Goal: Information Seeking & Learning: Learn about a topic

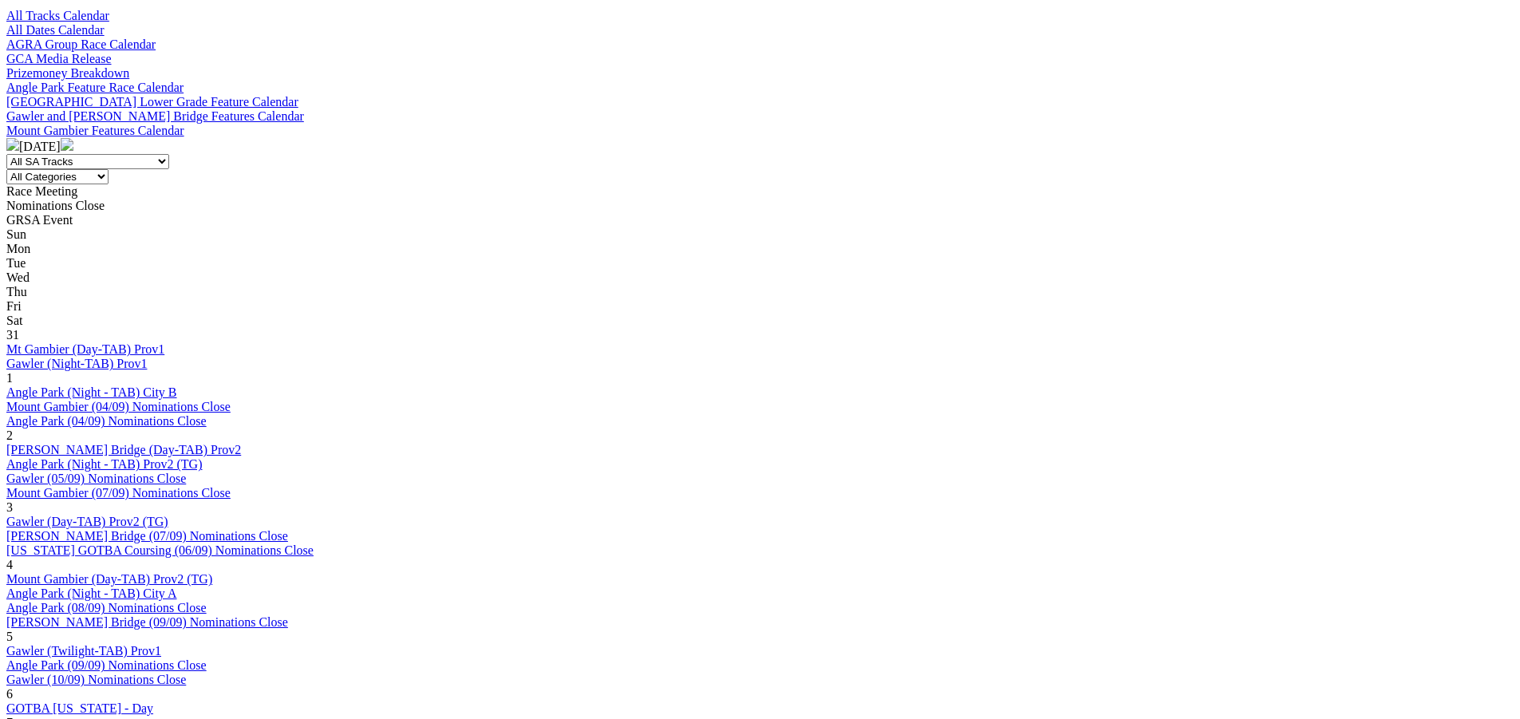
scroll to position [559, 0]
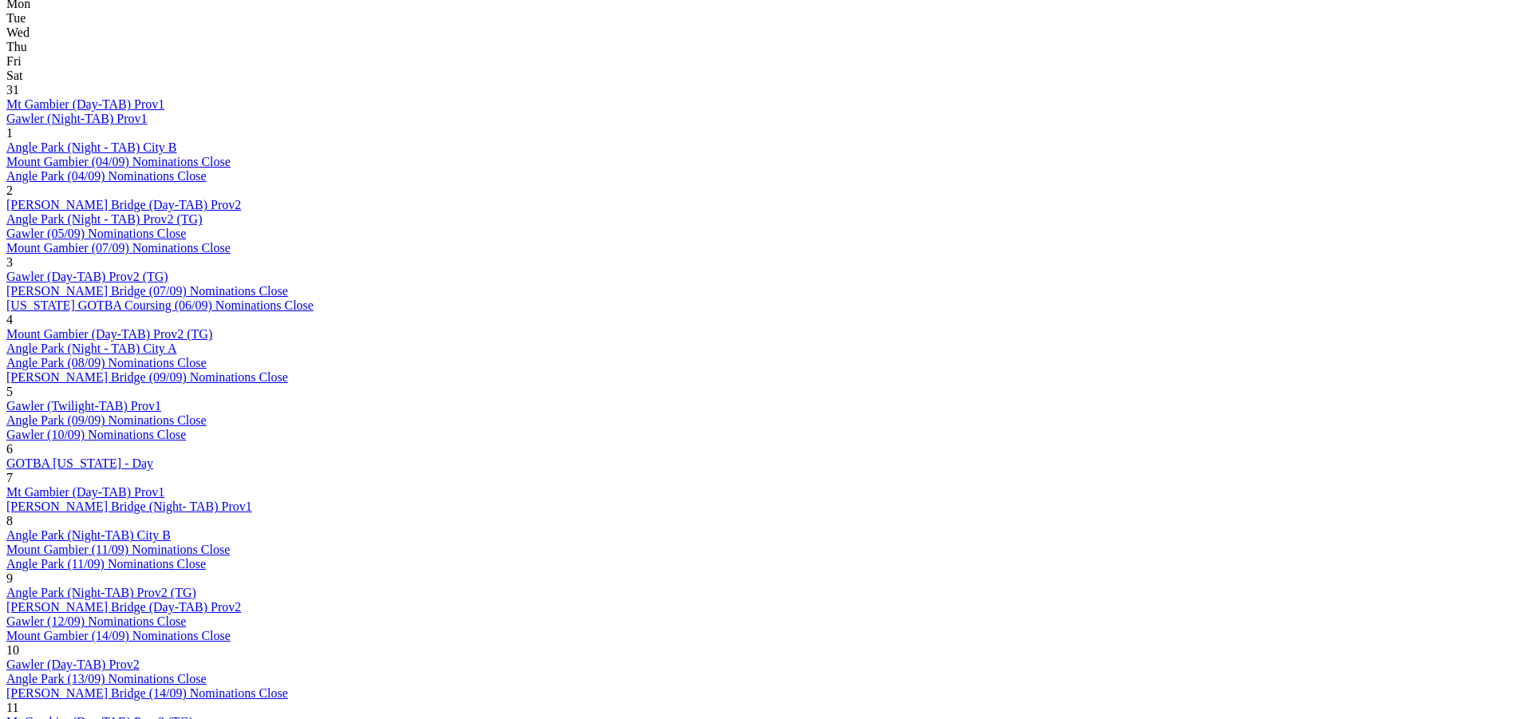
scroll to position [958, 0]
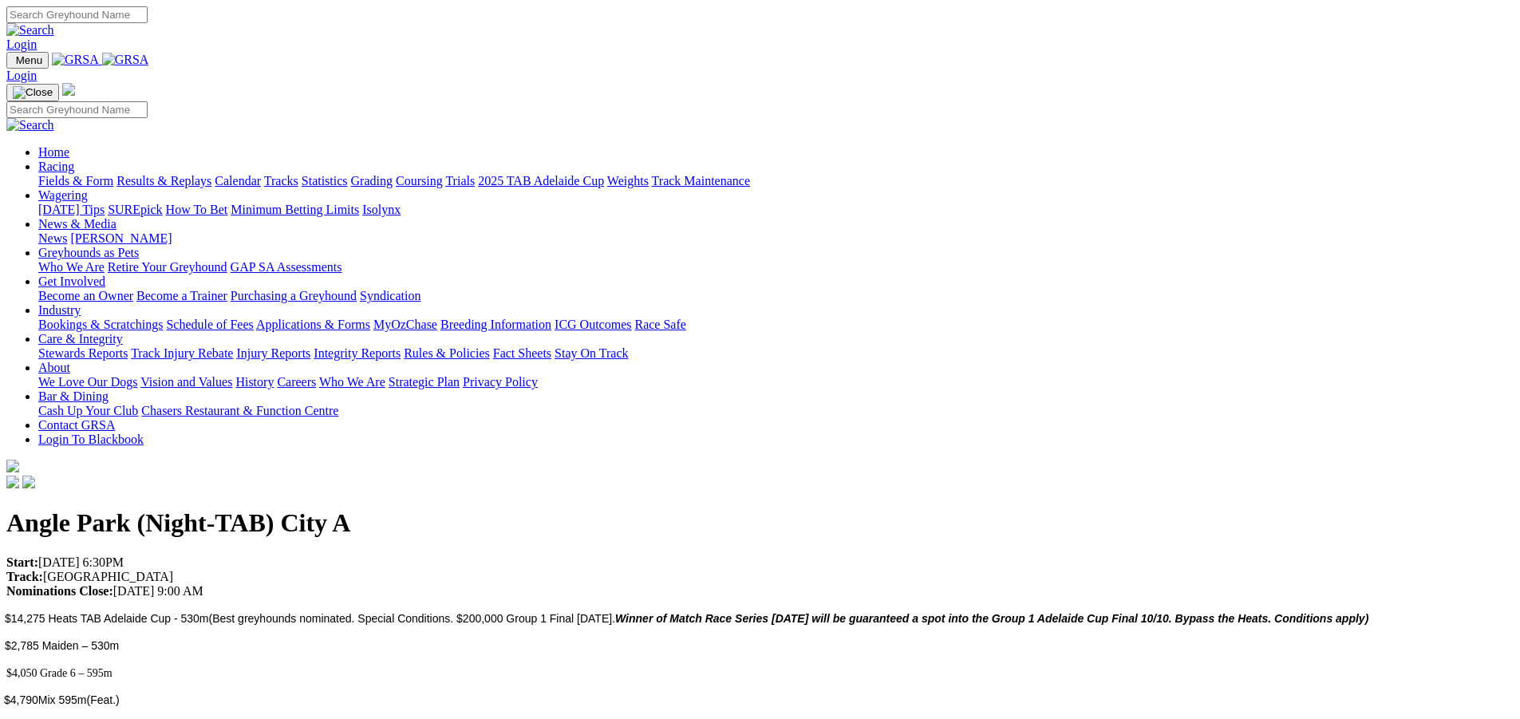
click at [74, 160] on link "Racing" at bounding box center [56, 167] width 36 height 14
click at [261, 174] on link "Calendar" at bounding box center [238, 181] width 46 height 14
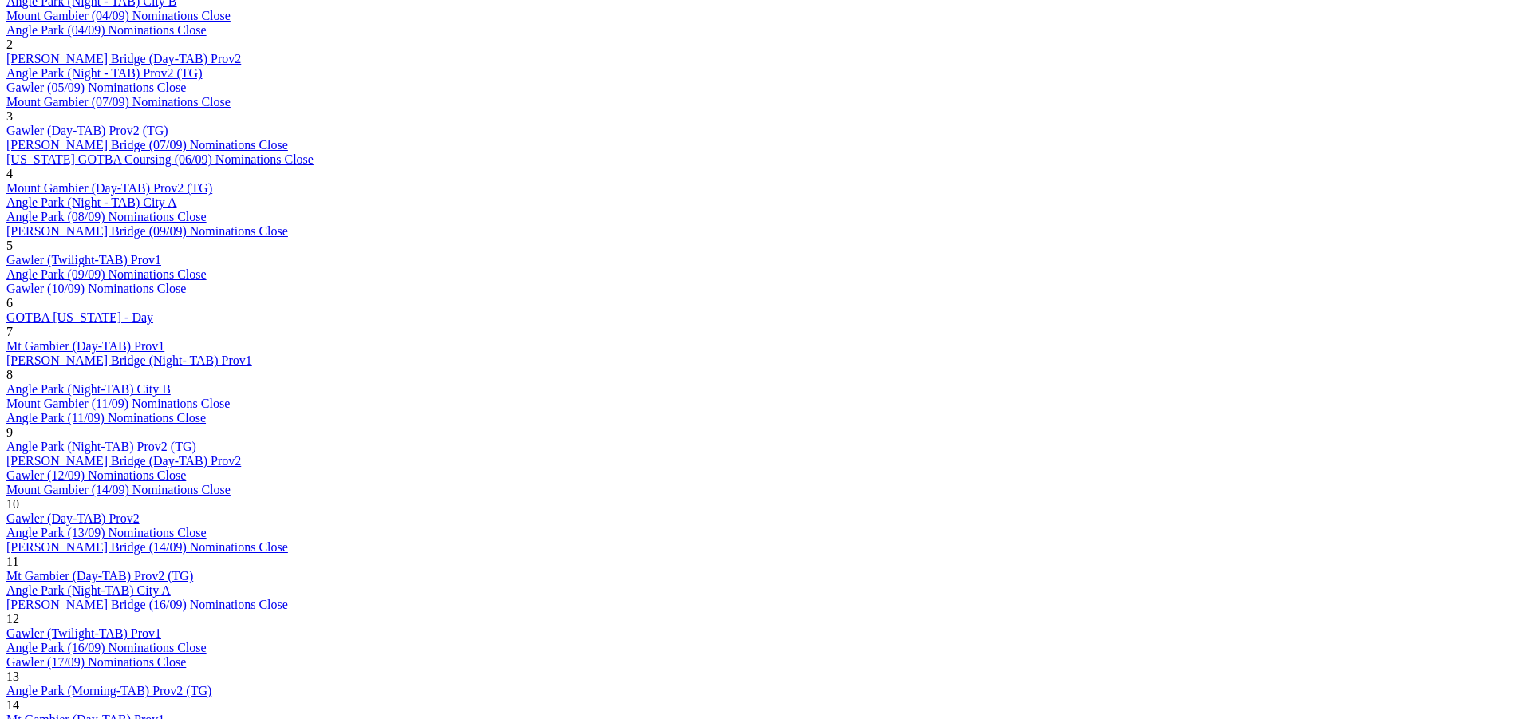
scroll to position [958, 0]
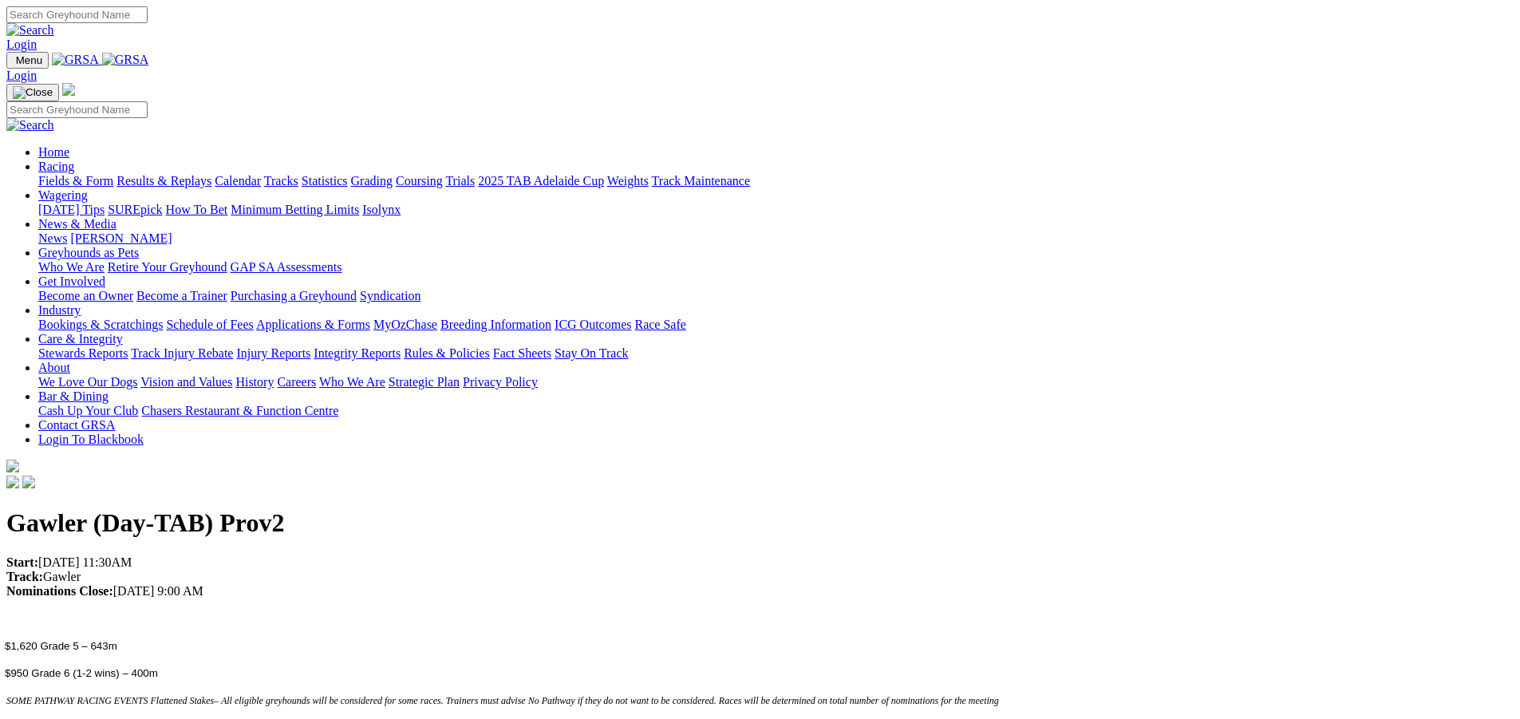
click at [74, 160] on link "Racing" at bounding box center [56, 167] width 36 height 14
click at [261, 174] on link "Calendar" at bounding box center [238, 181] width 46 height 14
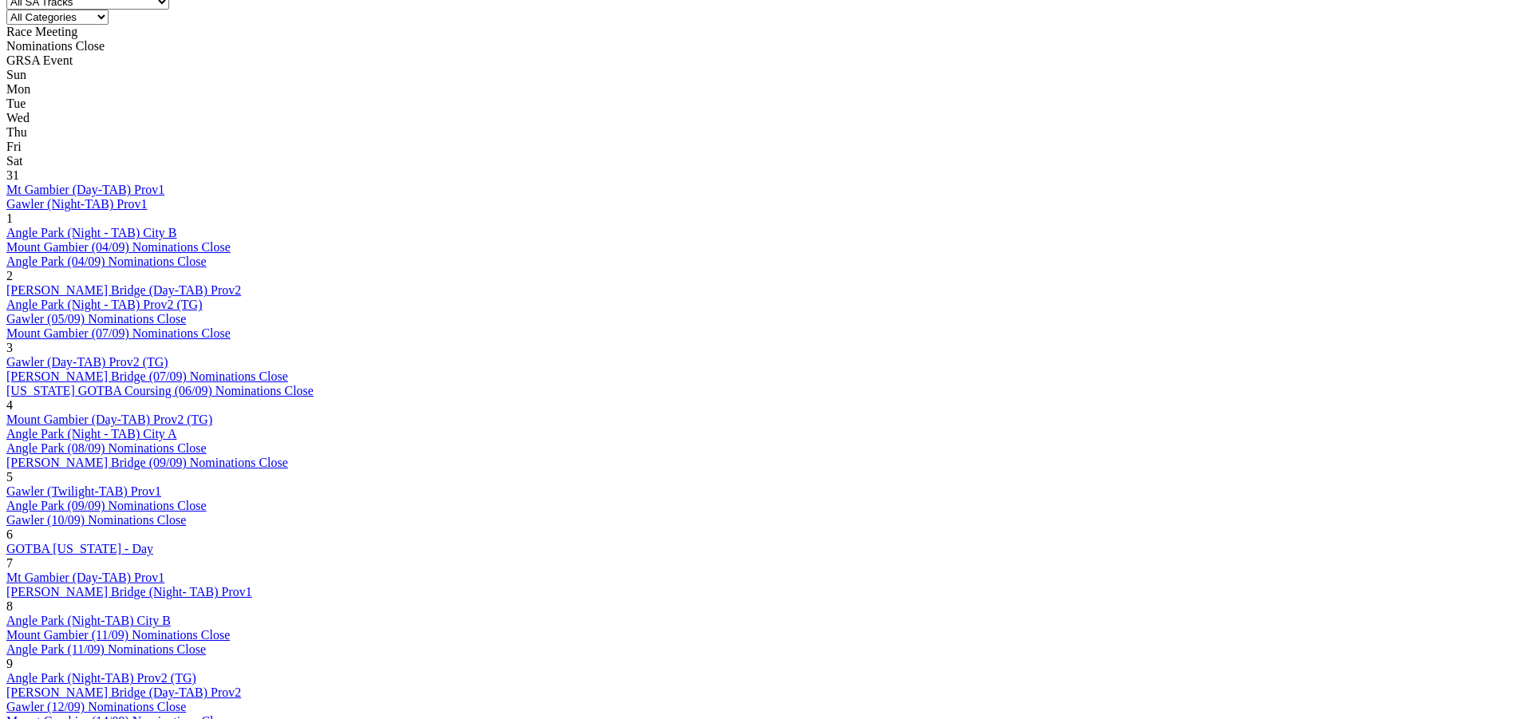
scroll to position [878, 0]
